Goal: Find specific page/section: Find specific page/section

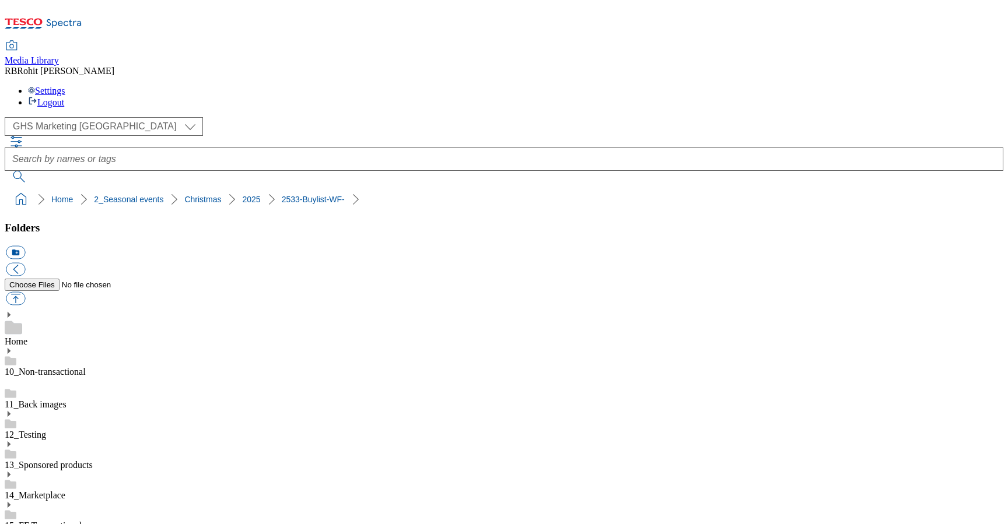
select select "flare-ghs-mktg"
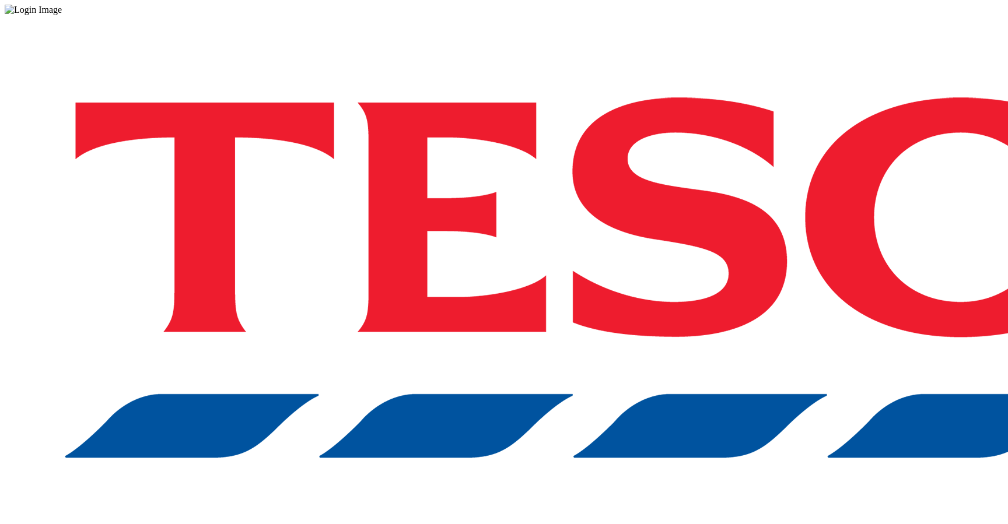
click at [786, 321] on div "Log in to the Spectra’s dashboard using [PERSON_NAME]’s credentials. If you don…" at bounding box center [504, 305] width 999 height 580
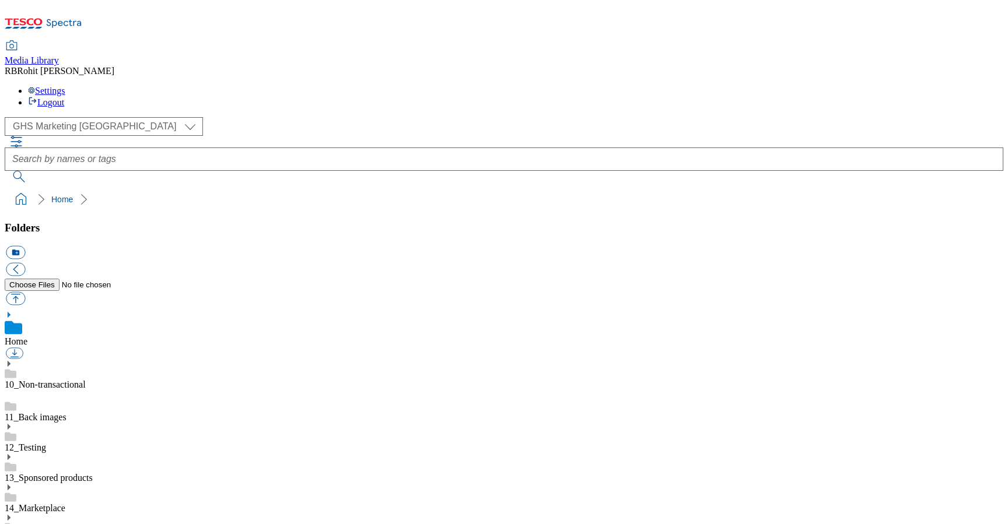
scroll to position [2, 0]
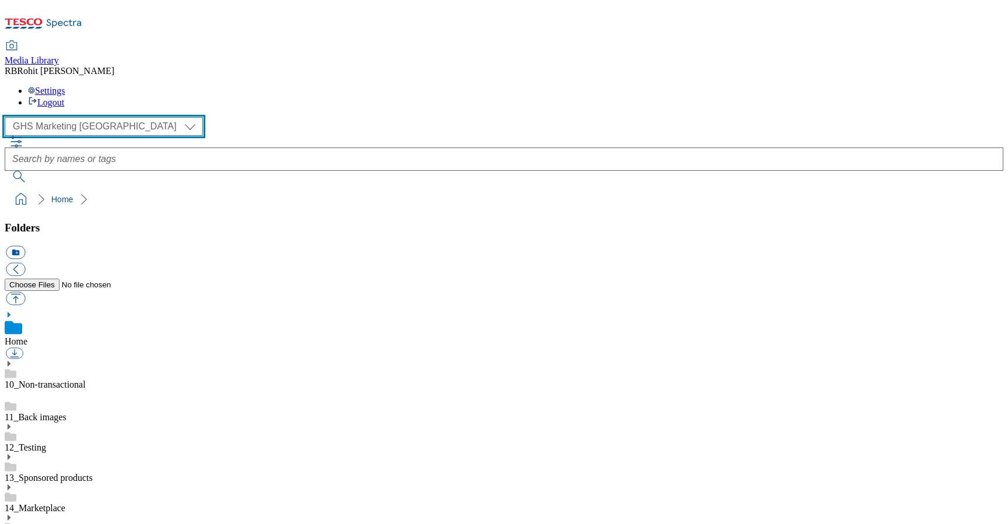
click at [90, 117] on select "Clubcard Marketing Clubcard ROI Dotcom UK GHS Marketing UK GHS ROI Realfood Tes…" at bounding box center [104, 126] width 198 height 19
select select "flare-ghs-roi"
click at [8, 117] on select "Clubcard Marketing Clubcard ROI Dotcom UK GHS Marketing UK GHS ROI Realfood Tes…" at bounding box center [104, 126] width 198 height 19
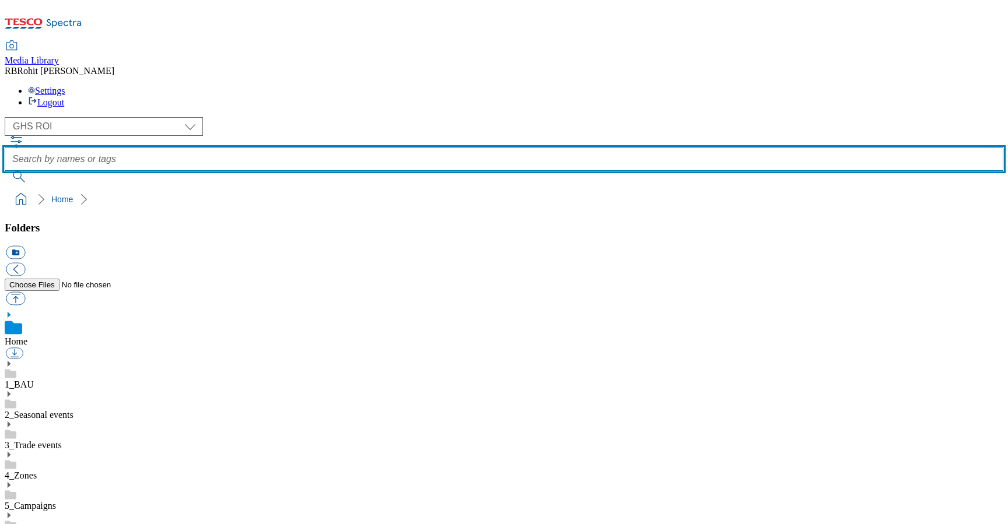
click at [461, 148] on input "text" at bounding box center [504, 159] width 999 height 23
type input "halloween"
click at [5, 171] on button "submit" at bounding box center [20, 177] width 30 height 12
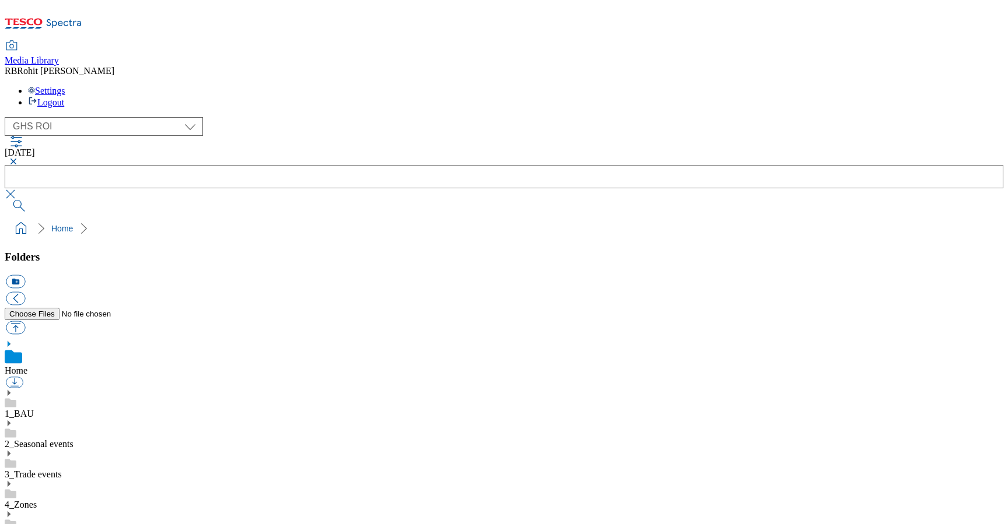
click at [11, 421] on use at bounding box center [9, 424] width 3 height 6
